Goal: Complete application form

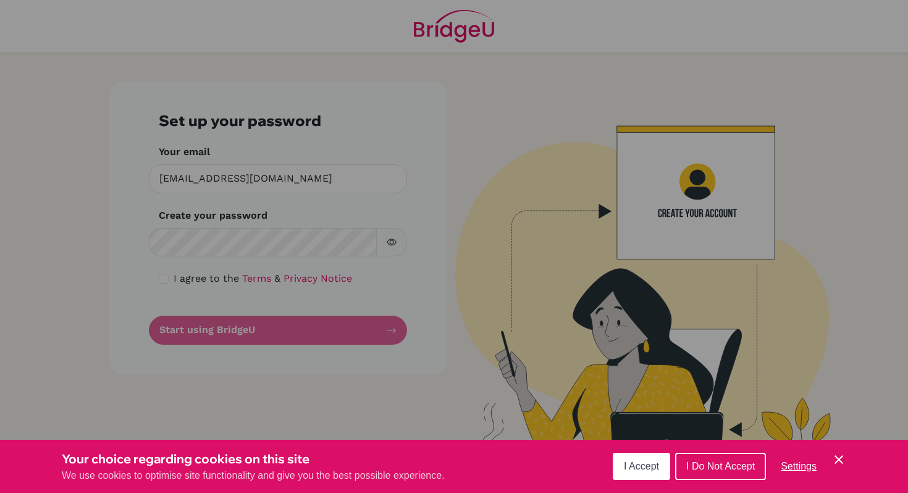
click at [648, 457] on button "I Accept" at bounding box center [640, 466] width 57 height 27
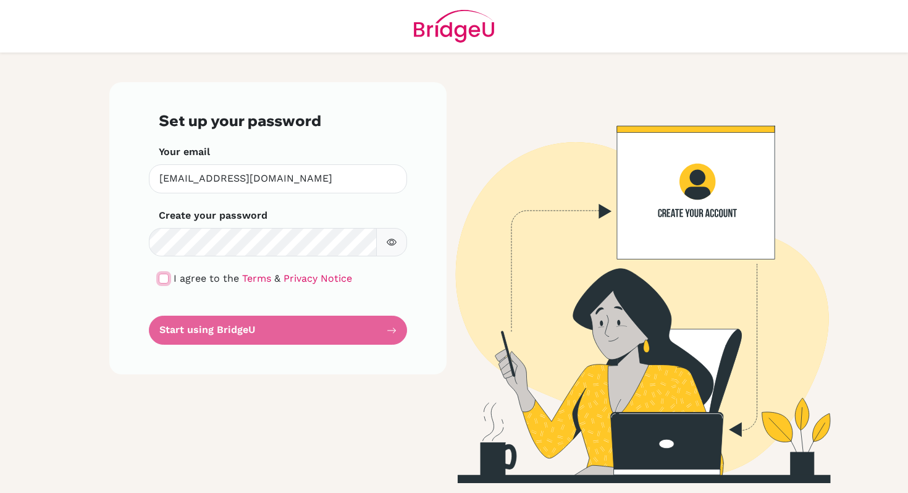
click at [165, 275] on input "checkbox" at bounding box center [164, 278] width 10 height 10
checkbox input "true"
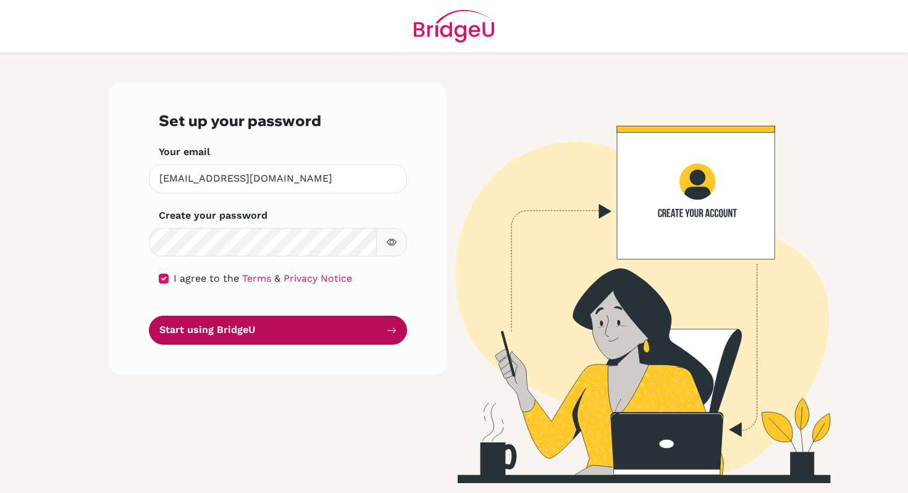
click at [198, 335] on button "Start using BridgeU" at bounding box center [278, 329] width 258 height 29
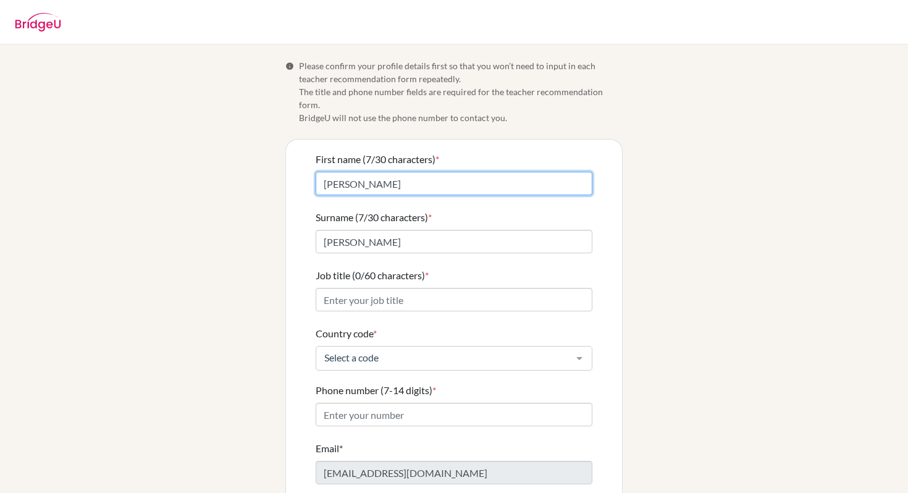
click at [339, 172] on input "[PERSON_NAME]" at bounding box center [453, 183] width 277 height 23
drag, startPoint x: 369, startPoint y: 177, endPoint x: 291, endPoint y: 175, distance: 78.4
click at [291, 177] on div "First name (8/30 characters) * [PERSON_NAME] Surname (7/30 characters) * [PERSO…" at bounding box center [454, 345] width 336 height 410
type input "[PERSON_NAME]"
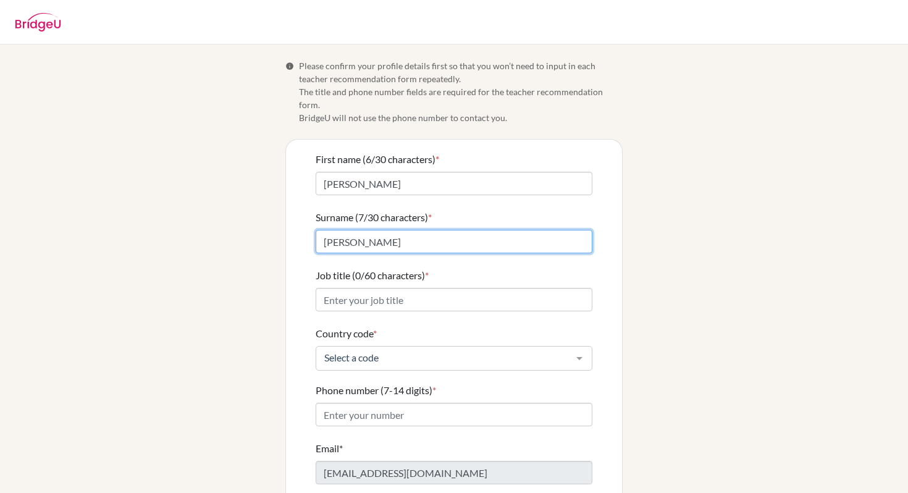
click at [350, 230] on input "[PERSON_NAME]" at bounding box center [453, 241] width 277 height 23
type input "Chin"
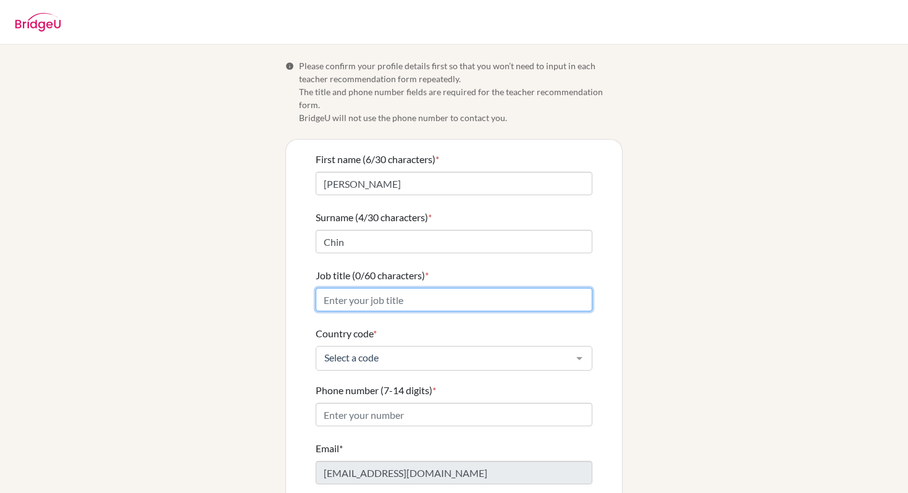
click at [353, 288] on input "Job title (0/60 characters) *" at bounding box center [453, 299] width 277 height 23
type input "Physics Teacher"
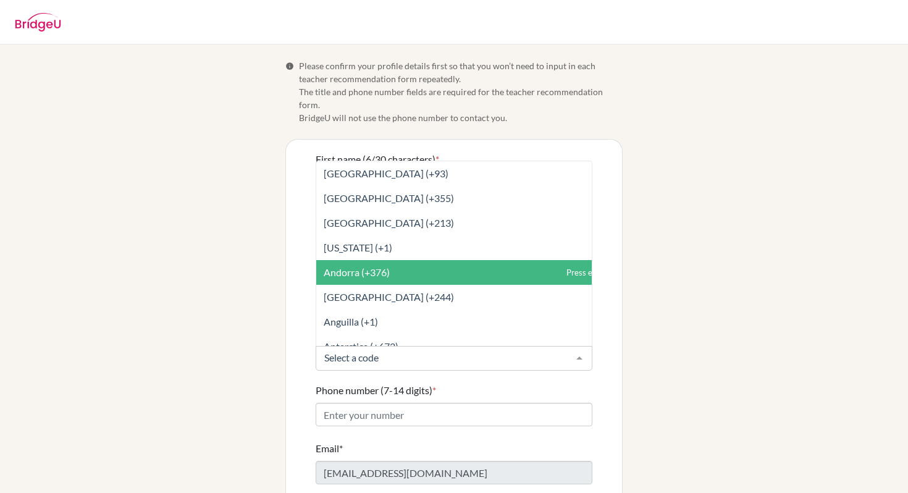
type input "h"
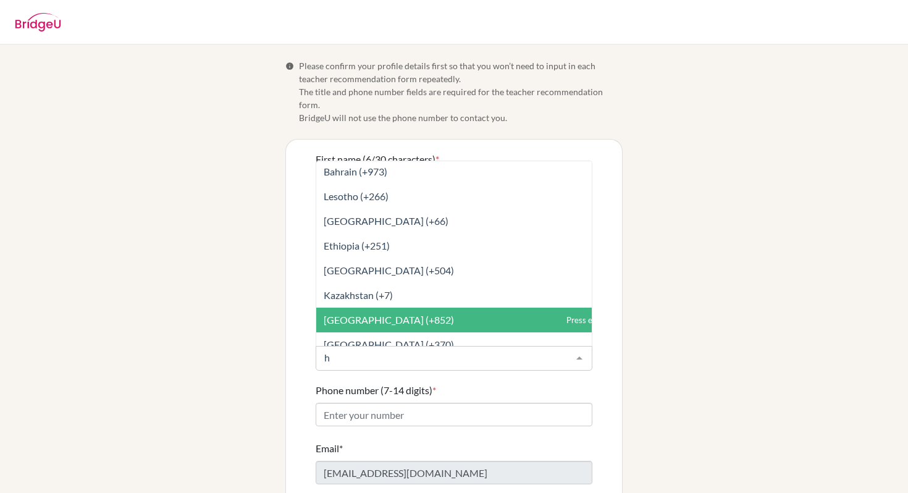
scroll to position [225, 0]
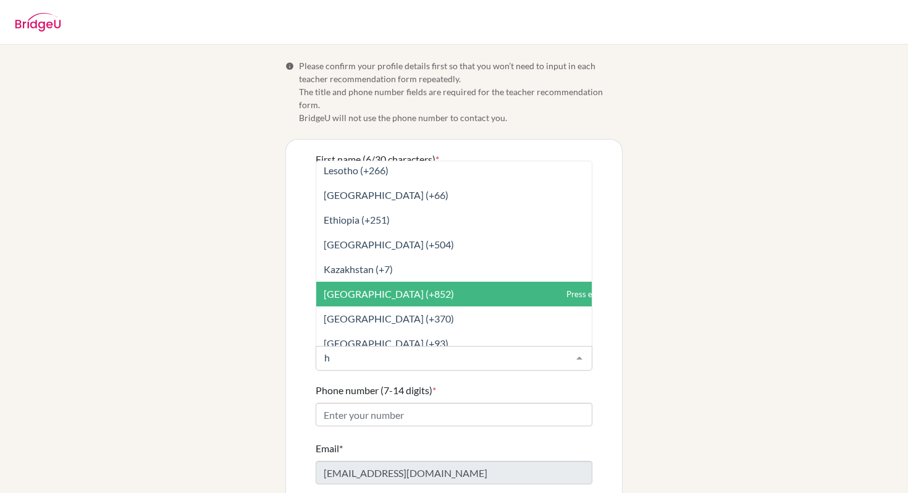
click at [375, 288] on span "[GEOGRAPHIC_DATA] (+852)" at bounding box center [389, 294] width 130 height 12
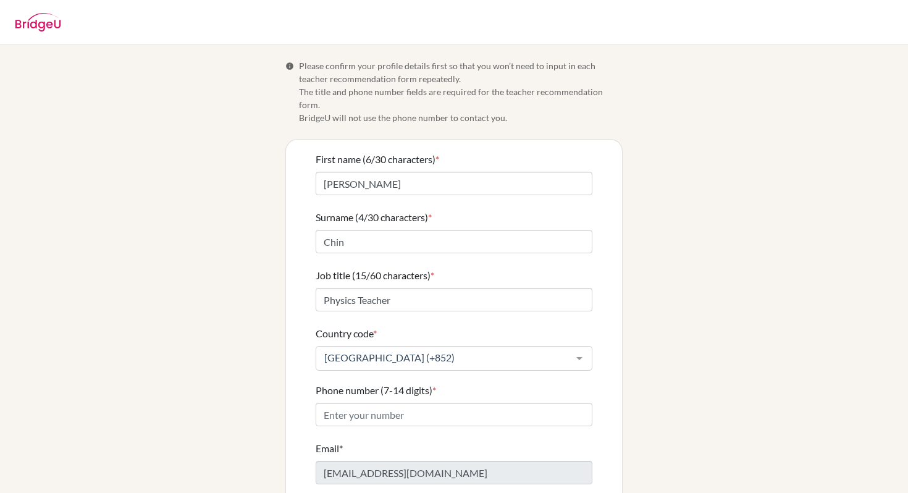
scroll to position [46, 0]
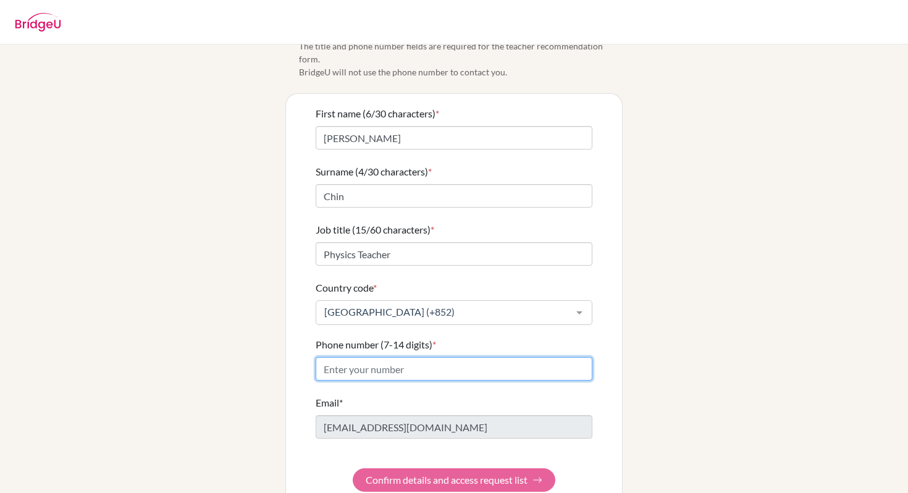
click at [365, 357] on input "Phone number (7-14 digits) *" at bounding box center [453, 368] width 277 height 23
type input "93578041"
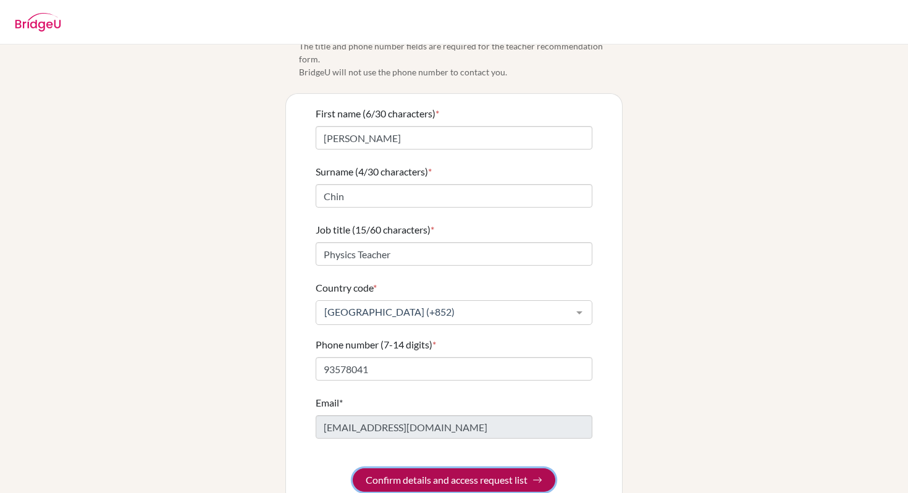
click at [395, 474] on button "Confirm details and access request list" at bounding box center [454, 479] width 202 height 23
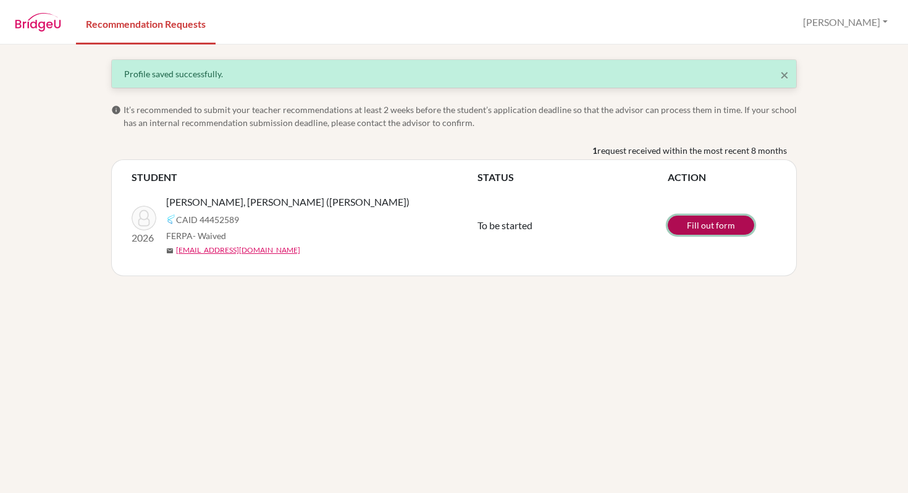
click at [697, 225] on link "Fill out form" at bounding box center [710, 224] width 86 height 19
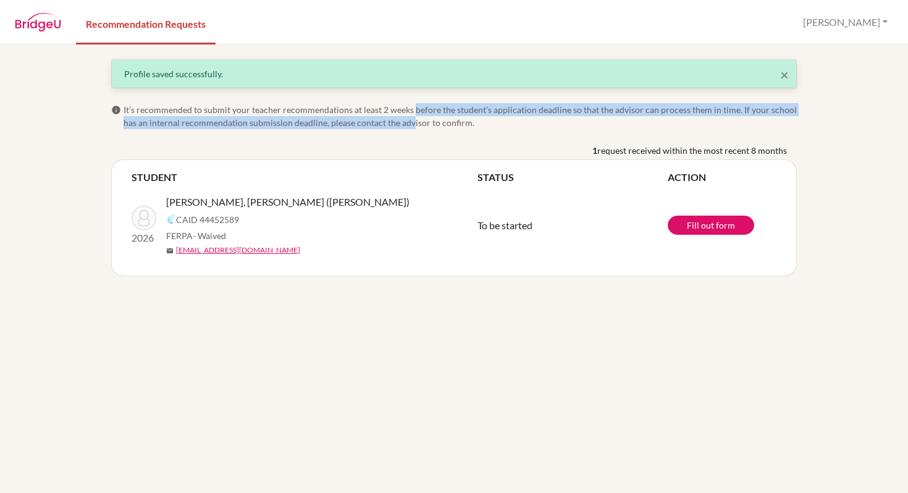
drag, startPoint x: 411, startPoint y: 112, endPoint x: 411, endPoint y: 120, distance: 8.0
click at [411, 120] on span "It’s recommended to submit your teacher recommendations at least 2 weeks before…" at bounding box center [459, 116] width 673 height 26
drag, startPoint x: 287, startPoint y: 112, endPoint x: 299, endPoint y: 125, distance: 18.4
click at [299, 125] on span "It’s recommended to submit your teacher recommendations at least 2 weeks before…" at bounding box center [459, 116] width 673 height 26
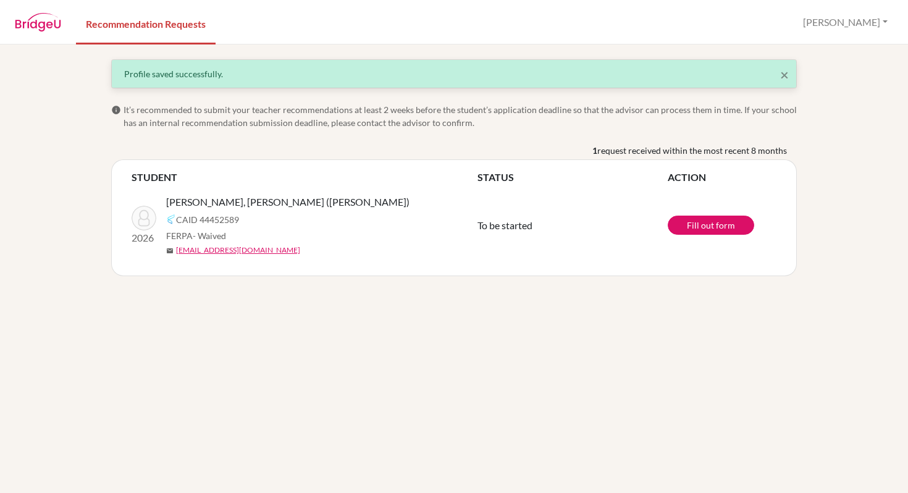
click at [430, 124] on span "It’s recommended to submit your teacher recommendations at least 2 weeks before…" at bounding box center [459, 116] width 673 height 26
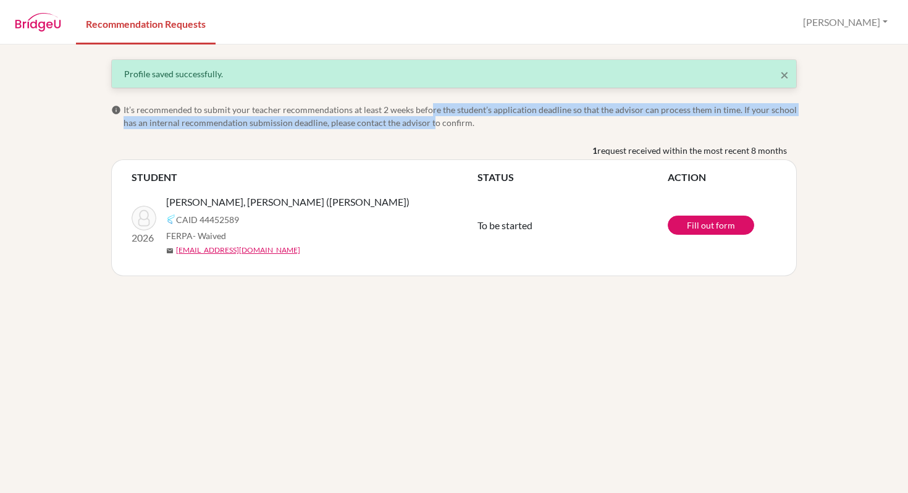
drag, startPoint x: 427, startPoint y: 111, endPoint x: 427, endPoint y: 124, distance: 13.6
click at [427, 124] on span "It’s recommended to submit your teacher recommendations at least 2 weeks before…" at bounding box center [459, 116] width 673 height 26
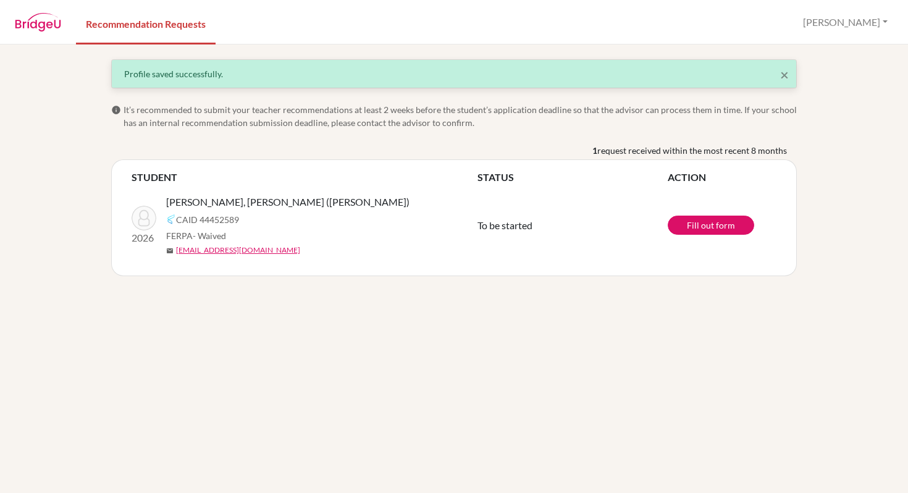
click at [441, 127] on span "It’s recommended to submit your teacher recommendations at least 2 weeks before…" at bounding box center [459, 116] width 673 height 26
click at [151, 222] on img at bounding box center [143, 218] width 25 height 25
click at [48, 20] on img at bounding box center [38, 22] width 46 height 19
